Goal: Information Seeking & Learning: Check status

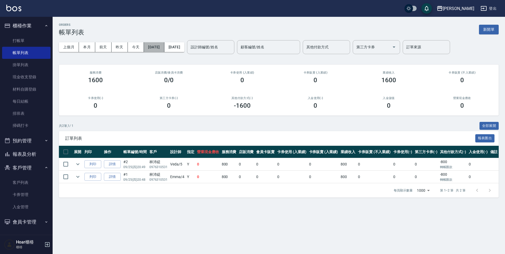
click at [158, 49] on button "[DATE]" at bounding box center [154, 47] width 20 height 10
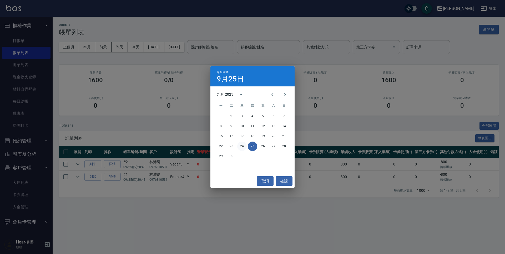
click at [243, 148] on button "24" at bounding box center [241, 146] width 9 height 9
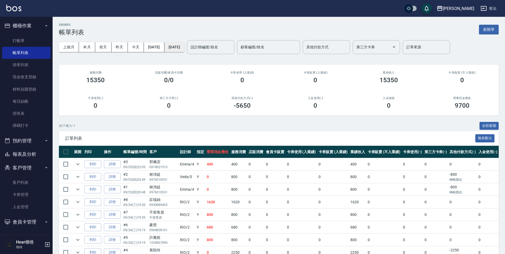
click at [184, 51] on button "[DATE]" at bounding box center [174, 47] width 20 height 10
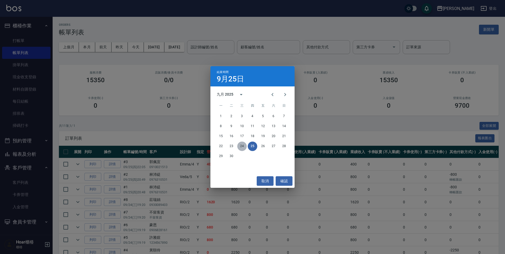
click at [245, 146] on button "24" at bounding box center [241, 146] width 9 height 9
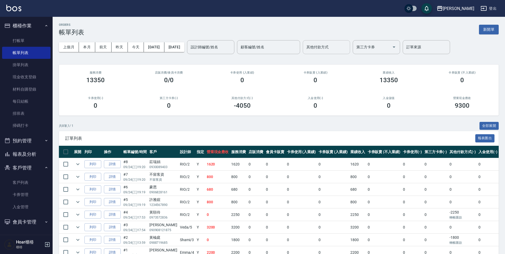
click at [348, 48] on input "其他付款方式" at bounding box center [326, 47] width 43 height 9
click at [345, 76] on span "信用卡" at bounding box center [343, 78] width 47 height 9
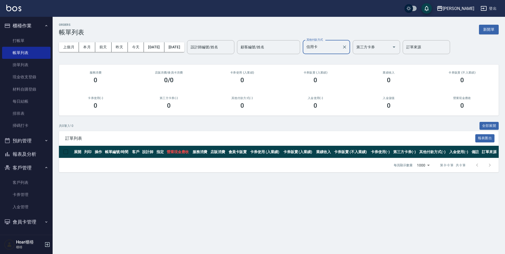
drag, startPoint x: 348, startPoint y: 45, endPoint x: 348, endPoint y: 53, distance: 8.2
click at [340, 49] on input "信用卡" at bounding box center [322, 47] width 35 height 9
drag, startPoint x: 349, startPoint y: 67, endPoint x: 348, endPoint y: 60, distance: 6.1
click at [349, 67] on span "轉帳匯款" at bounding box center [343, 69] width 47 height 9
type input "轉帳匯款"
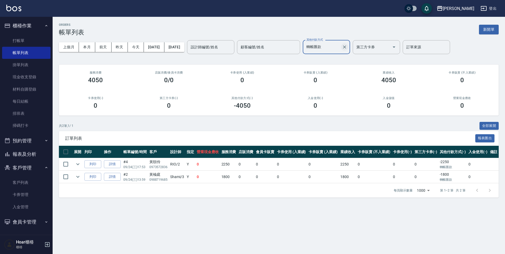
click at [347, 49] on icon "Clear" at bounding box center [344, 46] width 5 height 5
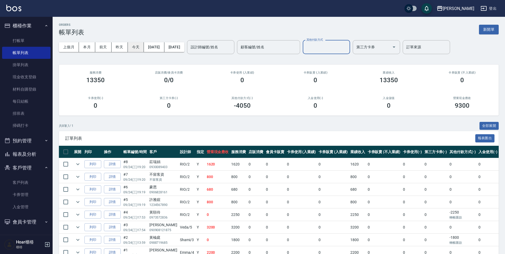
click at [138, 50] on button "今天" at bounding box center [136, 47] width 16 height 10
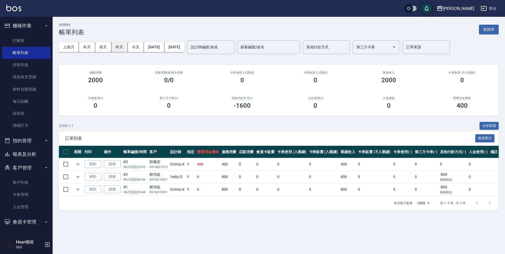
click at [124, 48] on button "昨天" at bounding box center [119, 47] width 16 height 10
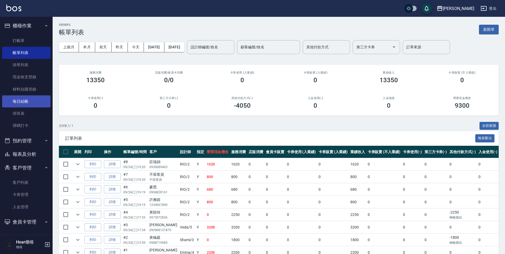
click at [23, 106] on link "每日結帳" at bounding box center [26, 101] width 48 height 12
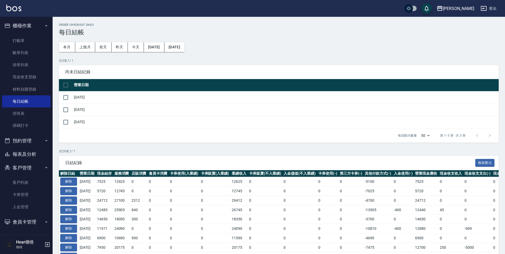
drag, startPoint x: 67, startPoint y: 86, endPoint x: 74, endPoint y: 88, distance: 6.5
click at [68, 86] on input "checkbox" at bounding box center [65, 85] width 11 height 11
checkbox input "true"
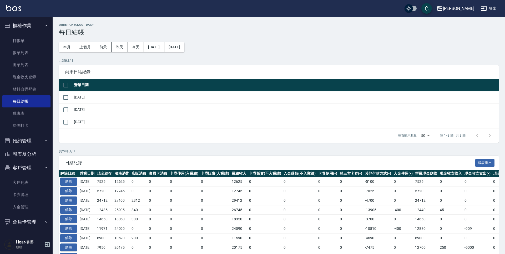
checkbox input "true"
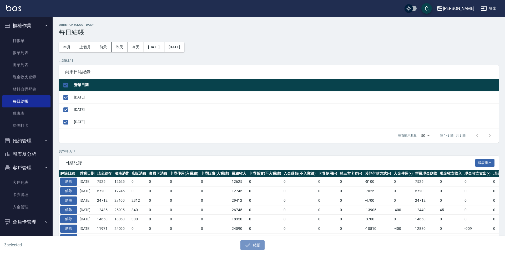
drag, startPoint x: 256, startPoint y: 249, endPoint x: 264, endPoint y: 225, distance: 26.1
click at [256, 249] on button "結帳" at bounding box center [252, 246] width 24 height 10
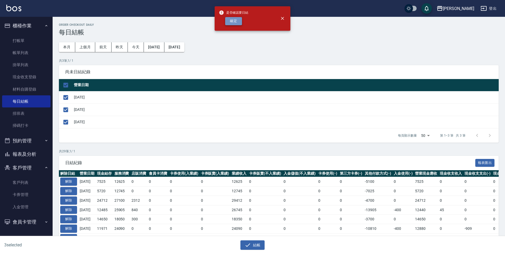
click at [238, 21] on button "確定" at bounding box center [233, 21] width 17 height 8
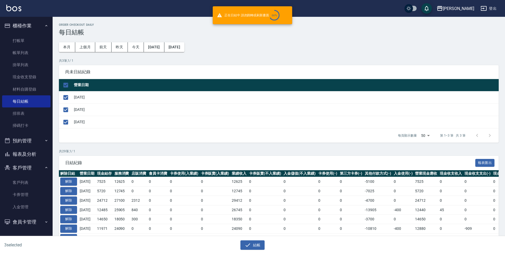
checkbox input "false"
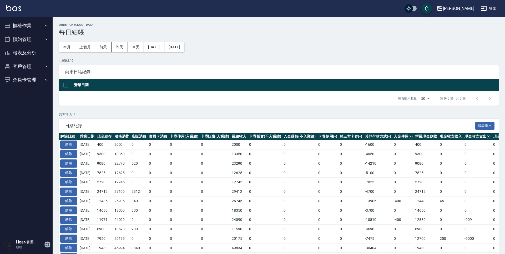
click at [47, 246] on icon "button" at bounding box center [47, 245] width 6 height 6
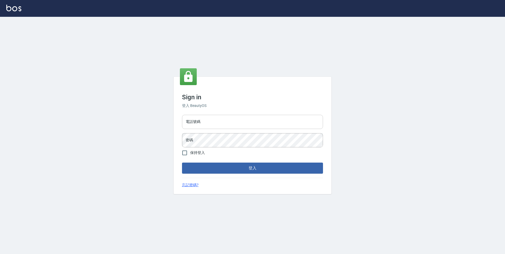
click at [195, 121] on input "電話號碼" at bounding box center [252, 122] width 141 height 14
drag, startPoint x: 202, startPoint y: 115, endPoint x: 199, endPoint y: 118, distance: 4.3
click at [202, 115] on input "電話號碼" at bounding box center [252, 122] width 141 height 14
type input "0931317287"
click at [182, 163] on button "登入" at bounding box center [252, 168] width 141 height 11
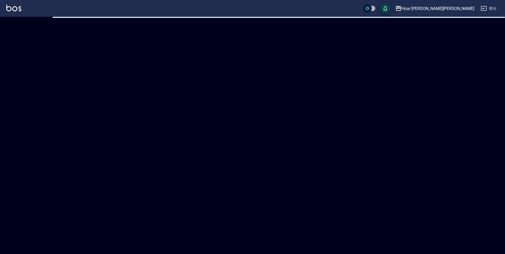
checkbox input "true"
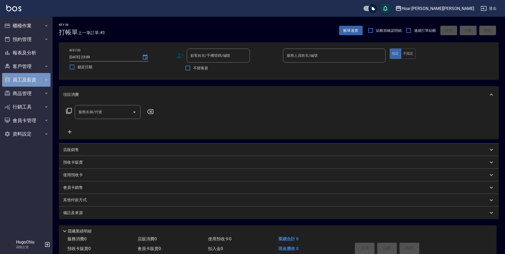
click at [33, 81] on button "員工及薪資" at bounding box center [26, 80] width 48 height 14
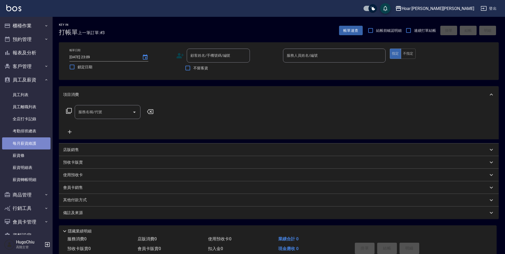
click at [31, 145] on link "每月薪資維護" at bounding box center [26, 143] width 48 height 12
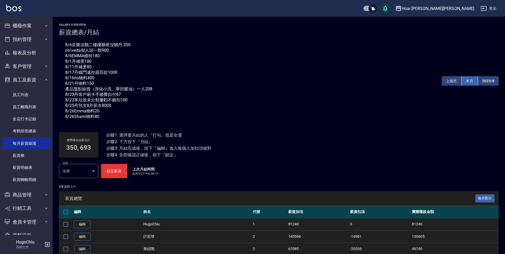
click at [468, 83] on button "本月" at bounding box center [469, 81] width 16 height 10
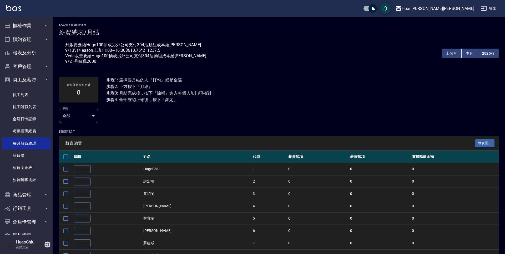
click at [45, 245] on icon "button" at bounding box center [47, 244] width 5 height 5
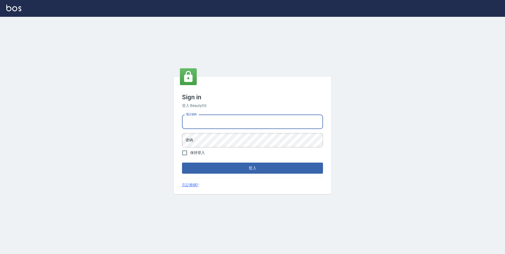
click at [203, 121] on input "電話號碼" at bounding box center [252, 122] width 141 height 14
type input "0423014488"
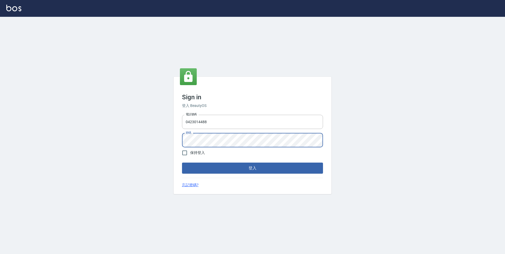
drag, startPoint x: 200, startPoint y: 153, endPoint x: 201, endPoint y: 161, distance: 8.0
click at [200, 154] on span "保持登入" at bounding box center [197, 153] width 15 height 6
click at [190, 154] on input "保持登入" at bounding box center [184, 152] width 11 height 11
checkbox input "true"
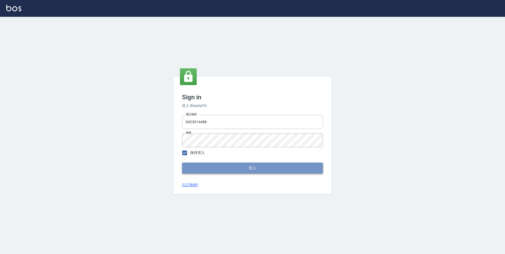
click at [202, 169] on button "登入" at bounding box center [252, 168] width 141 height 11
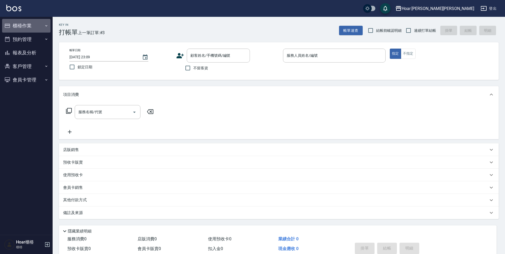
click at [16, 28] on button "櫃檯作業" at bounding box center [26, 26] width 48 height 14
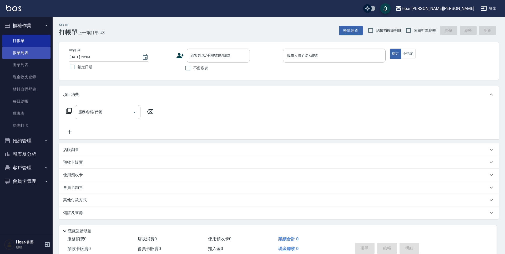
click at [25, 54] on link "帳單列表" at bounding box center [26, 53] width 48 height 12
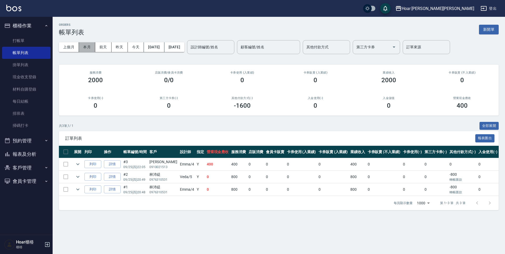
click at [91, 48] on button "本月" at bounding box center [87, 47] width 16 height 10
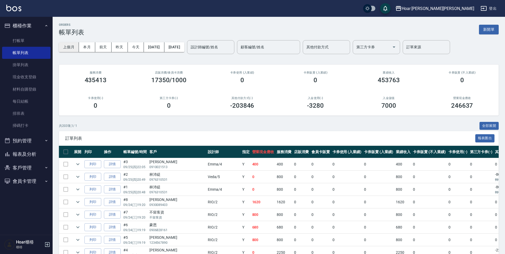
click at [73, 51] on button "上個月" at bounding box center [69, 47] width 20 height 10
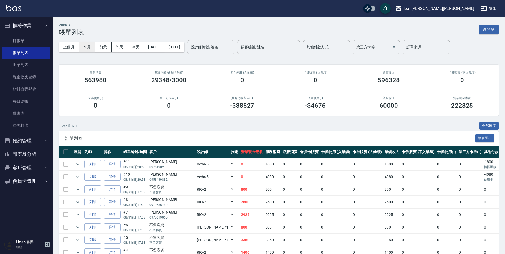
click at [91, 50] on button "本月" at bounding box center [87, 47] width 16 height 10
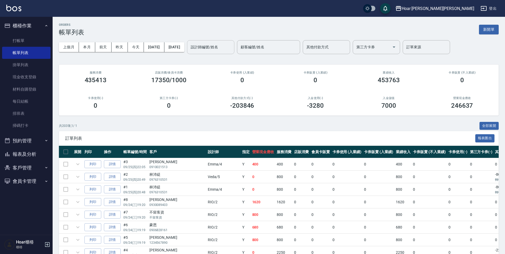
click at [229, 48] on input "設計師編號/姓名" at bounding box center [210, 47] width 43 height 9
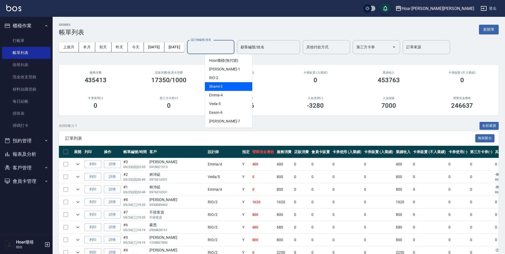
click at [223, 89] on div "Shami -3" at bounding box center [228, 86] width 47 height 9
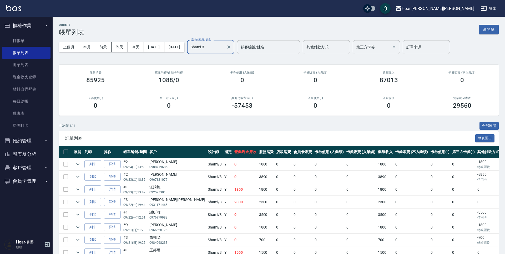
click at [224, 44] on input "Shami-3" at bounding box center [206, 47] width 35 height 9
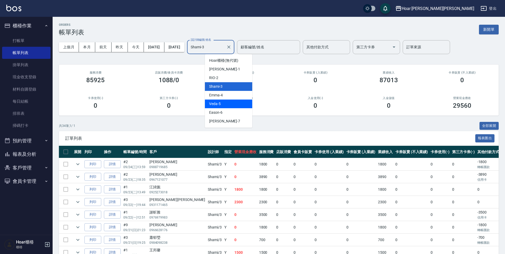
click at [227, 104] on div "Veda -5" at bounding box center [228, 104] width 47 height 9
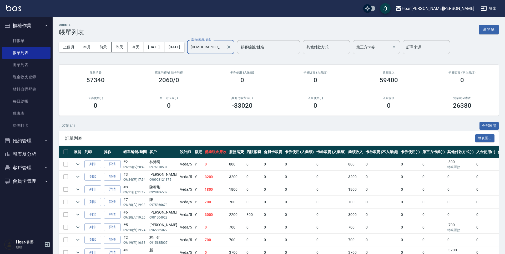
click at [224, 50] on input "Veda-5" at bounding box center [206, 47] width 35 height 9
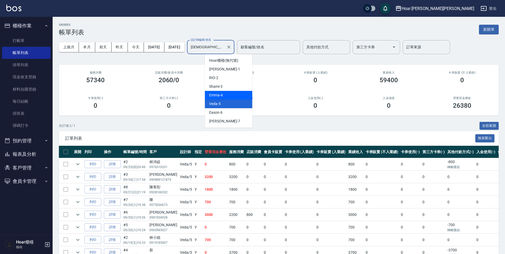
click at [227, 96] on div "Emma -4" at bounding box center [228, 95] width 47 height 9
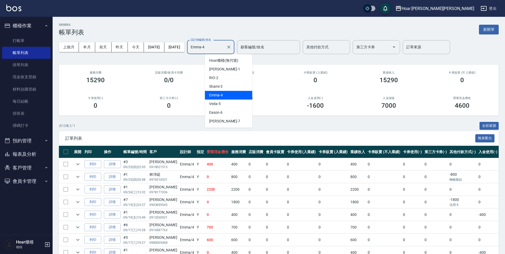
click at [224, 48] on input "Emma-4" at bounding box center [206, 47] width 35 height 9
click at [219, 78] on div "RIO -2" at bounding box center [228, 78] width 47 height 9
type input "RIO-2"
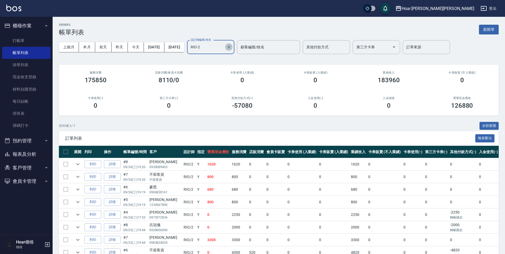
click at [231, 47] on icon "Clear" at bounding box center [228, 46] width 5 height 5
